Goal: Task Accomplishment & Management: Complete application form

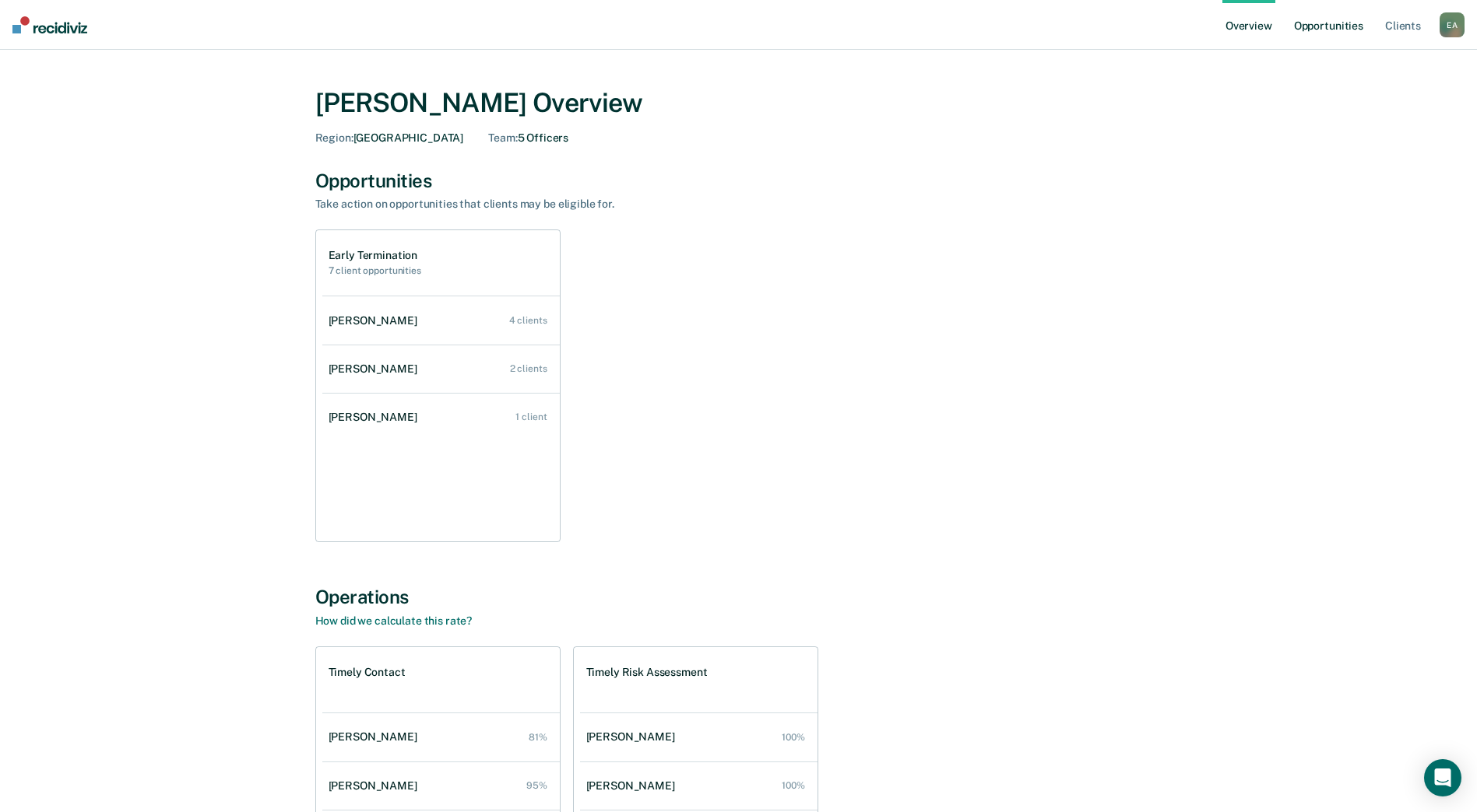
click at [1309, 28] on link "Opportunities" at bounding box center [1328, 25] width 76 height 50
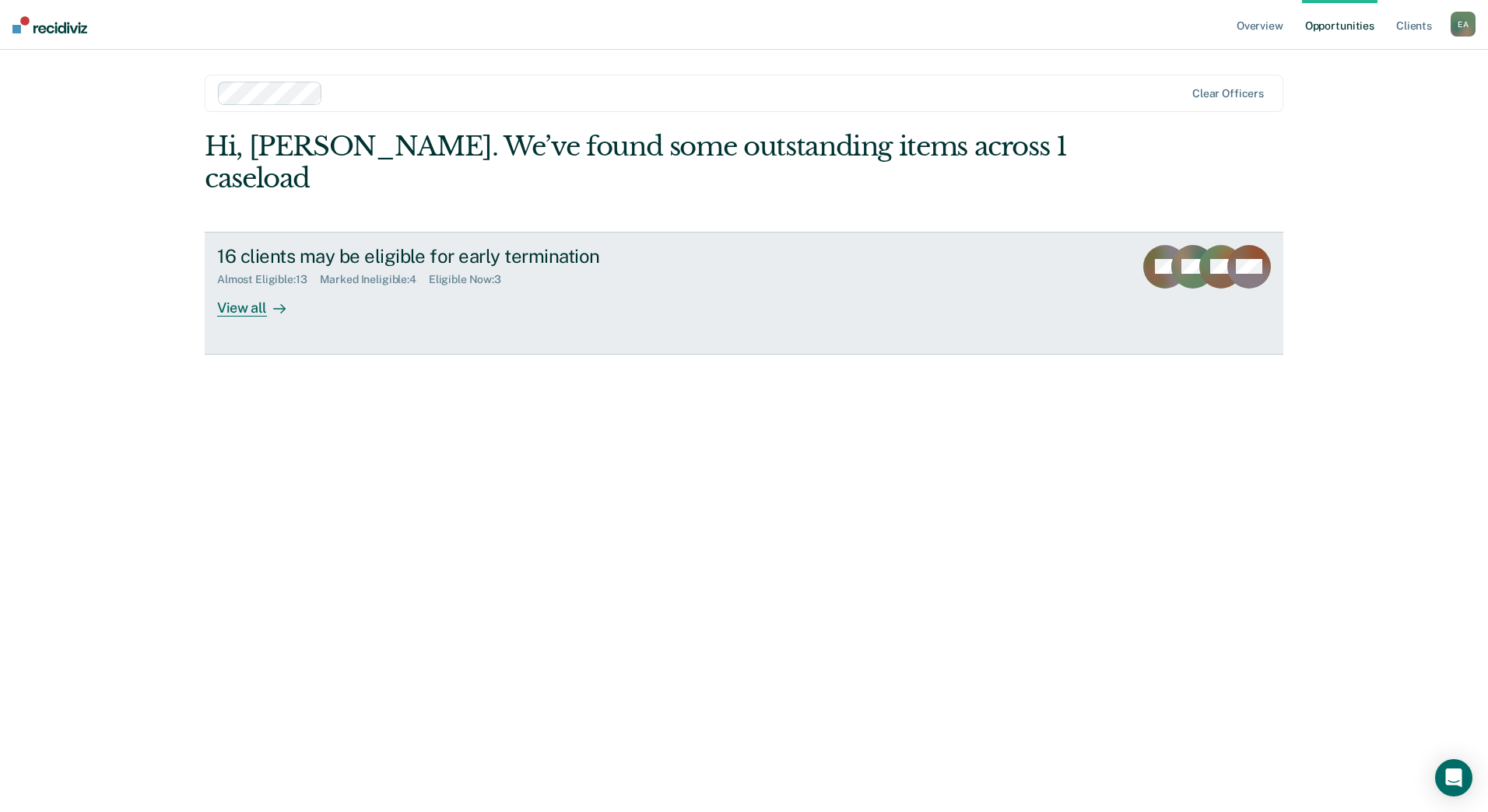
click at [261, 287] on div "View all" at bounding box center [260, 302] width 87 height 30
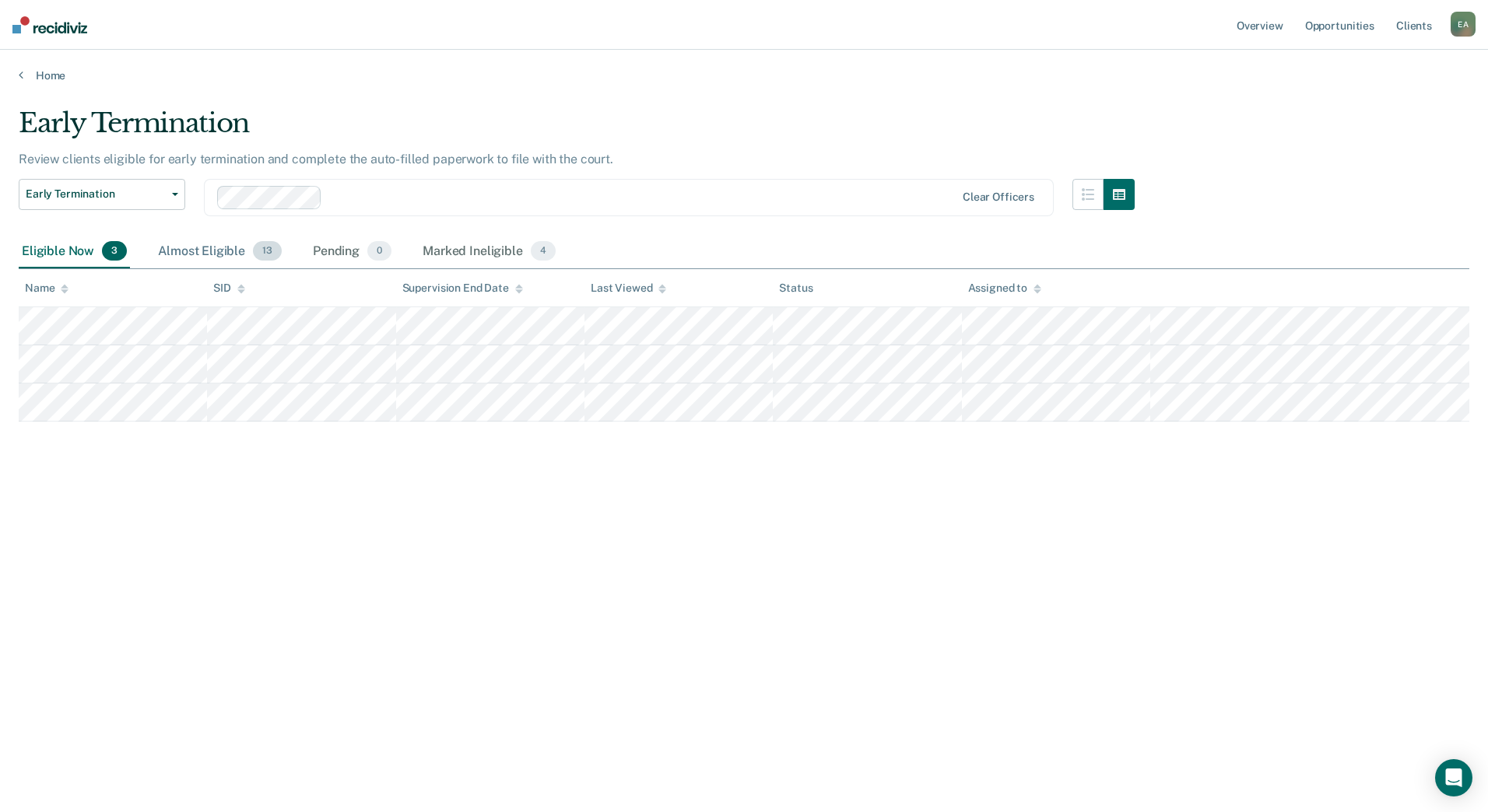
click at [197, 252] on div "Almost Eligible 13" at bounding box center [220, 252] width 130 height 34
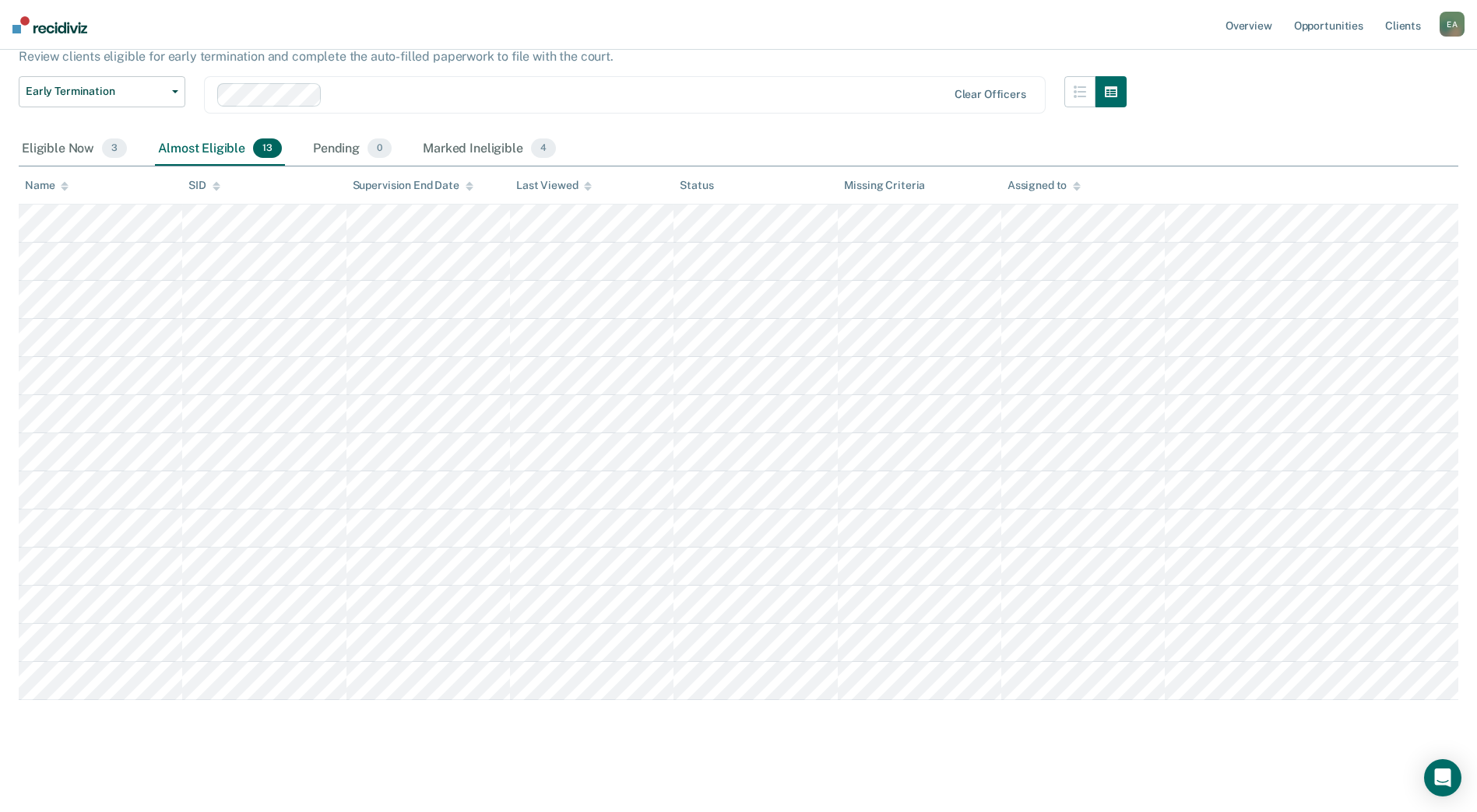
scroll to position [130, 0]
click at [69, 132] on div "Eligible Now 3" at bounding box center [74, 149] width 111 height 34
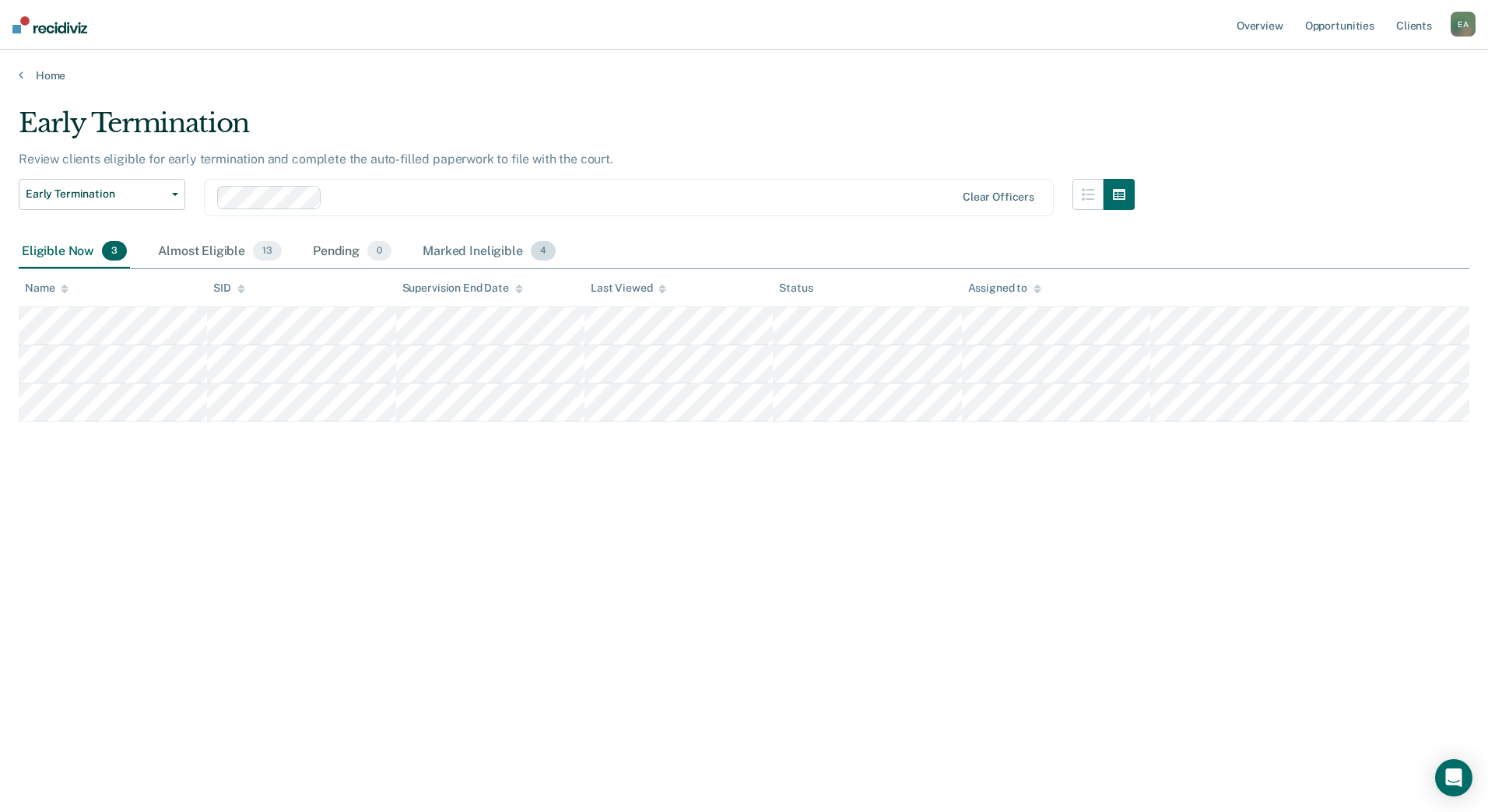
click at [467, 245] on div "Marked Ineligible 4" at bounding box center [489, 252] width 139 height 34
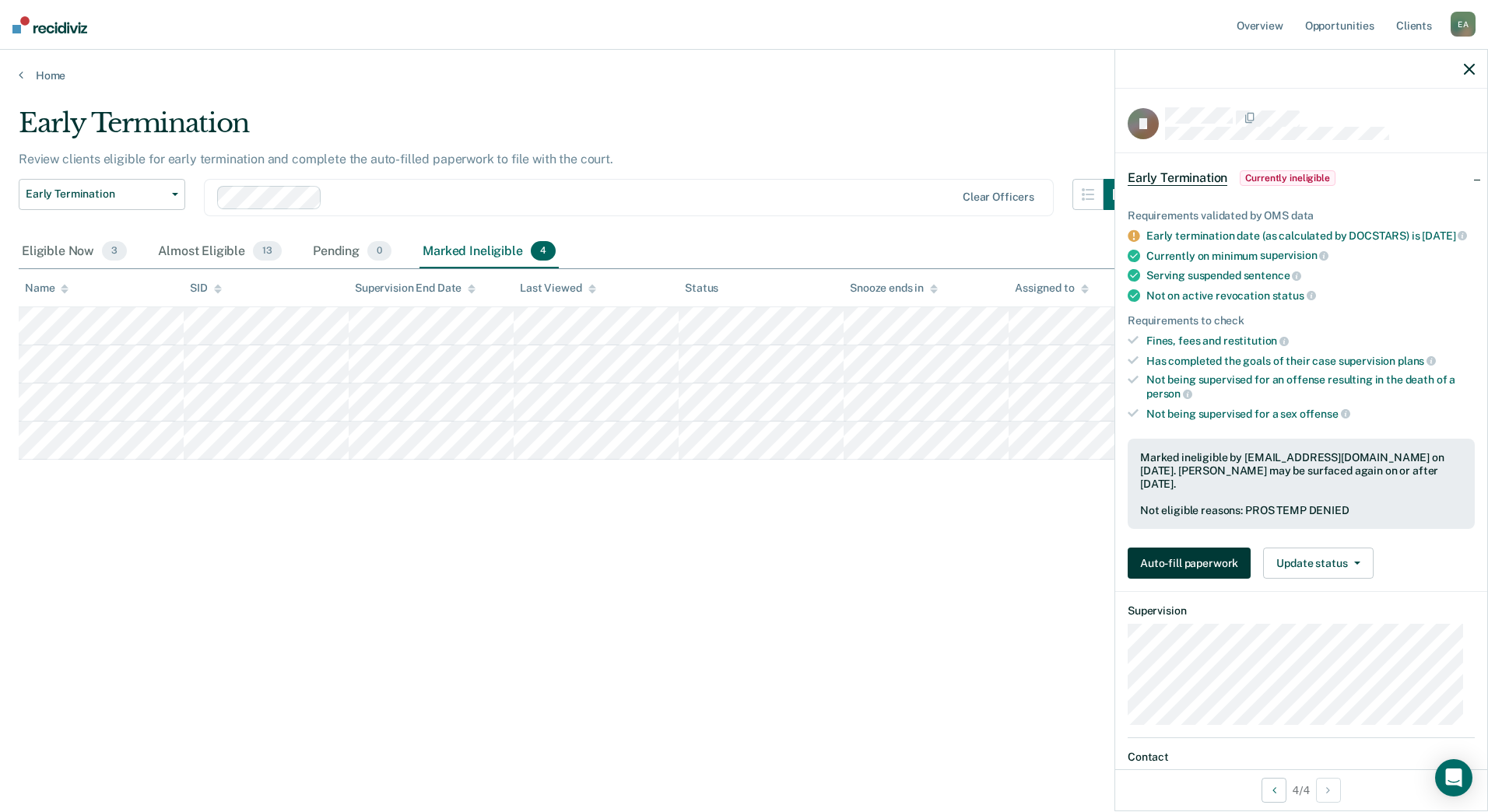
click at [1192, 579] on button "Auto-fill paperwork" at bounding box center [1189, 562] width 123 height 31
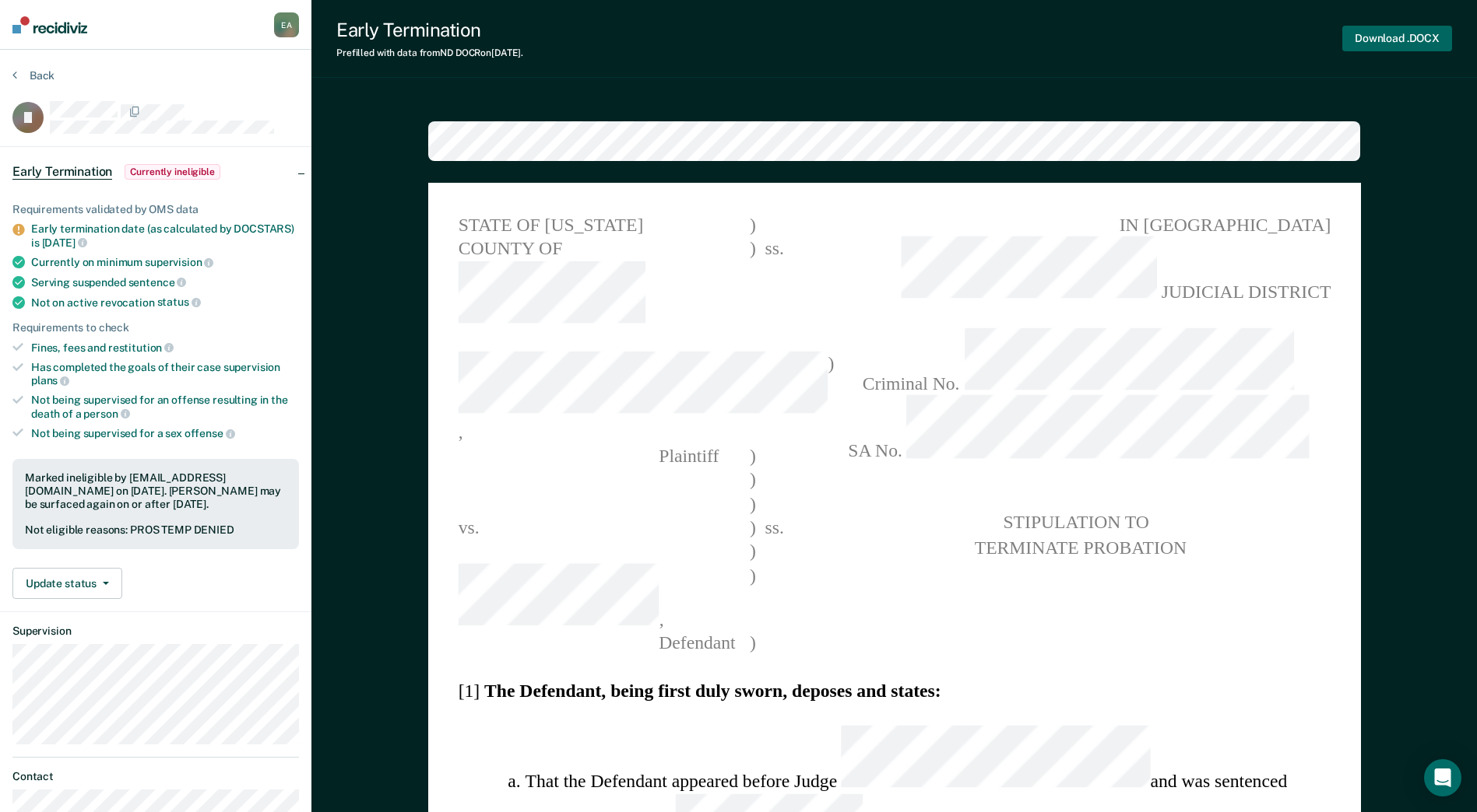
click at [1392, 40] on button "Download .DOCX" at bounding box center [1397, 39] width 110 height 26
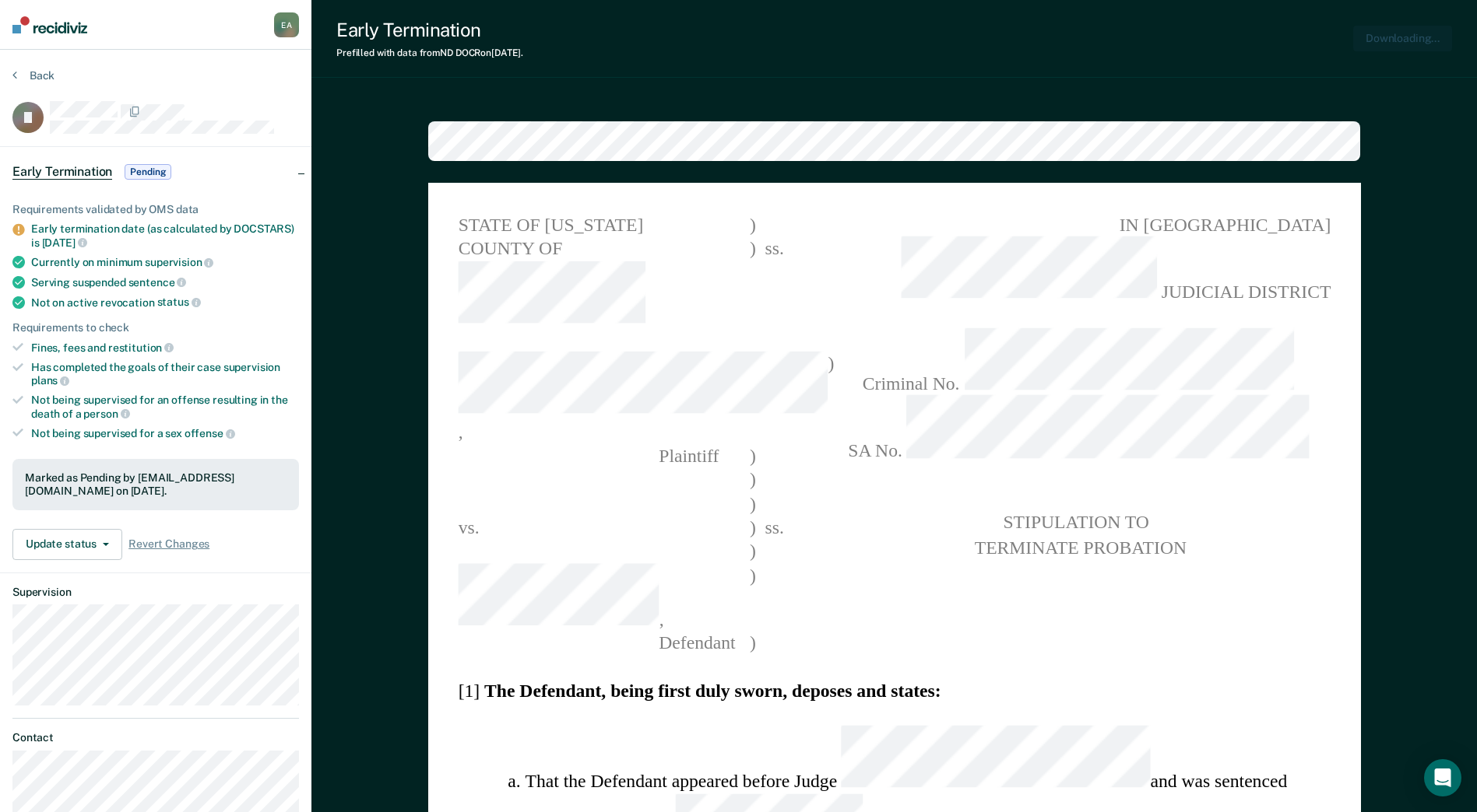
type textarea "x"
